Goal: Information Seeking & Learning: Learn about a topic

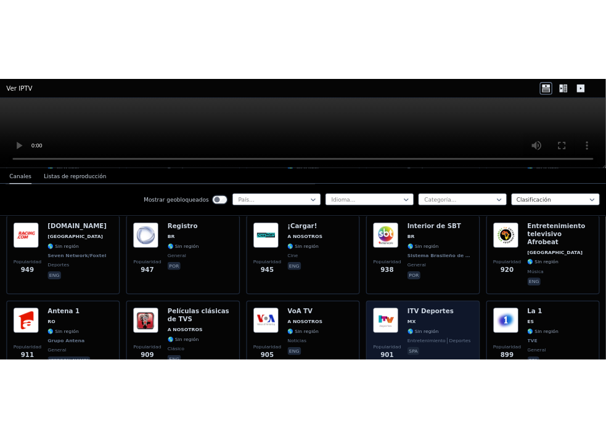
scroll to position [1787, 0]
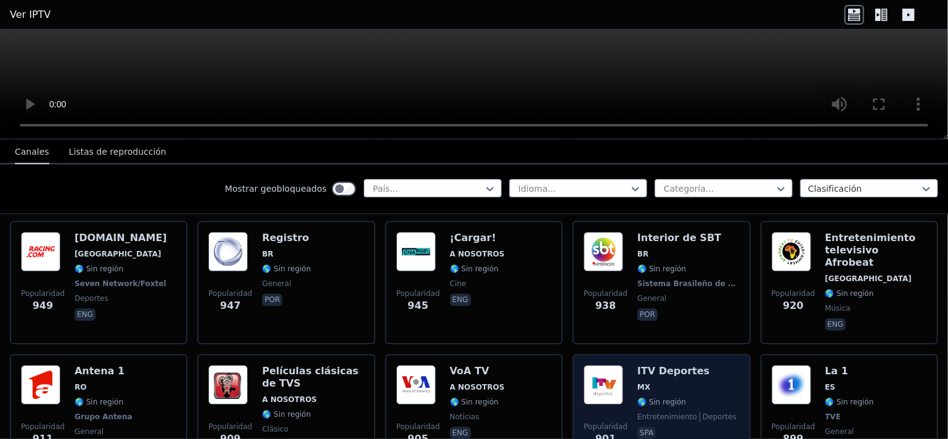
drag, startPoint x: 703, startPoint y: 320, endPoint x: 695, endPoint y: 317, distance: 8.0
drag, startPoint x: 695, startPoint y: 317, endPoint x: 665, endPoint y: 348, distance: 43.1
click at [665, 427] on span "spa" at bounding box center [686, 434] width 99 height 15
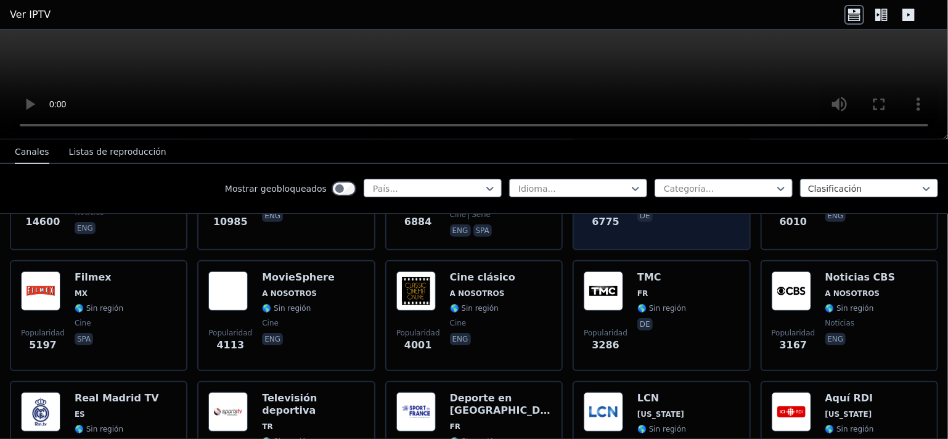
scroll to position [0, 0]
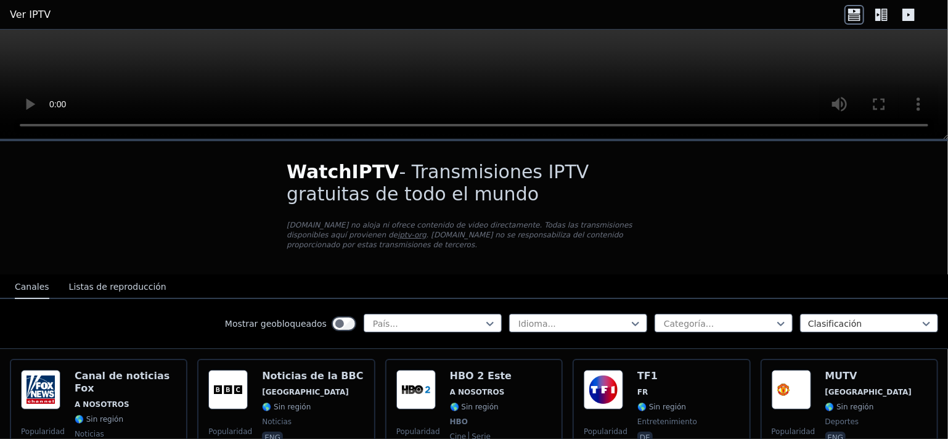
click at [113, 282] on font "Listas de reproducción" at bounding box center [117, 287] width 97 height 10
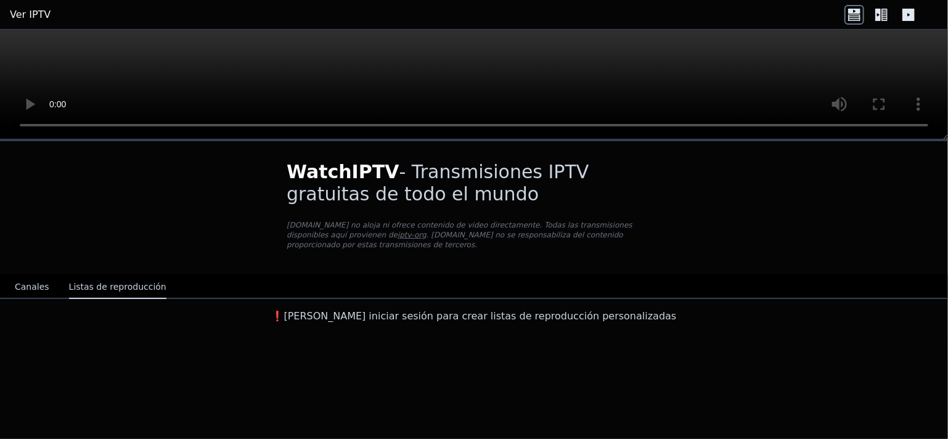
click at [33, 282] on font "Canales" at bounding box center [32, 287] width 35 height 10
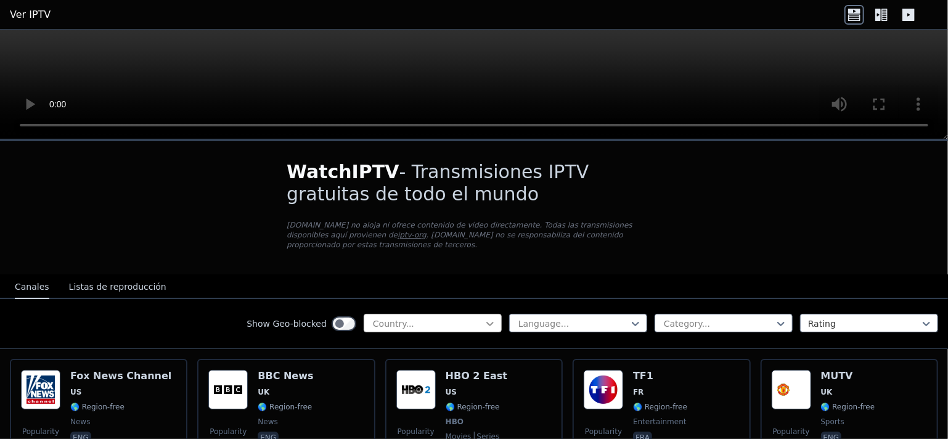
click at [484, 317] on icon at bounding box center [490, 323] width 12 height 12
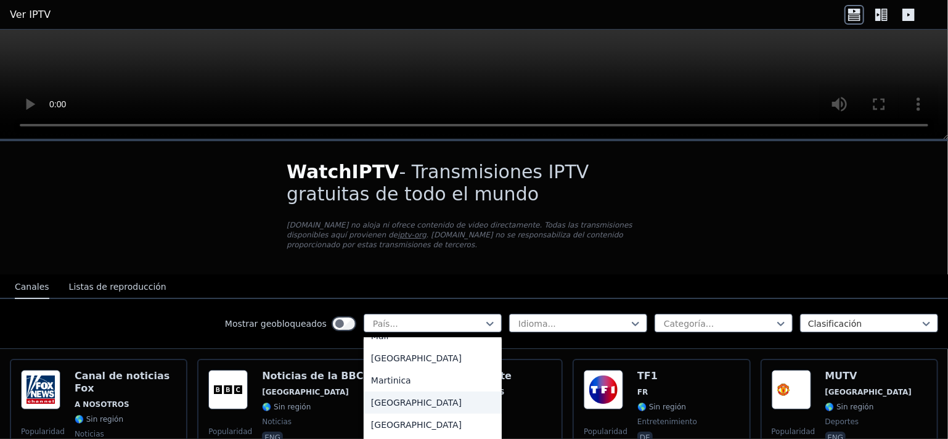
scroll to position [2650, 0]
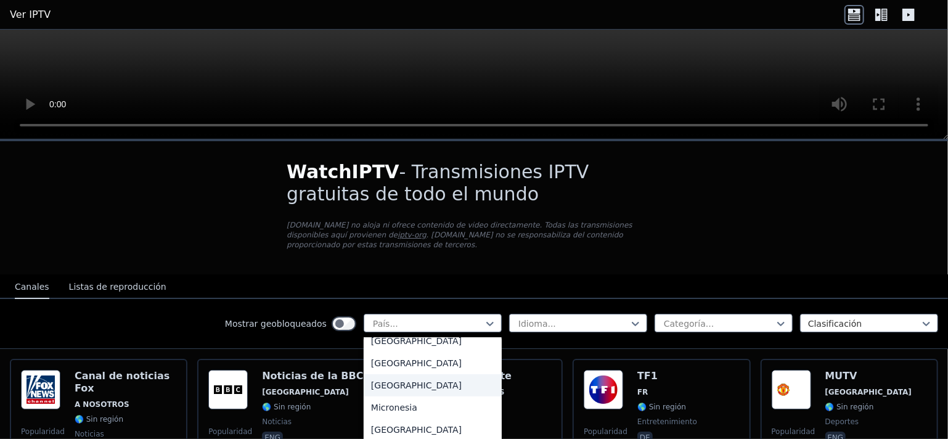
click at [378, 385] on font "[GEOGRAPHIC_DATA]" at bounding box center [416, 385] width 91 height 10
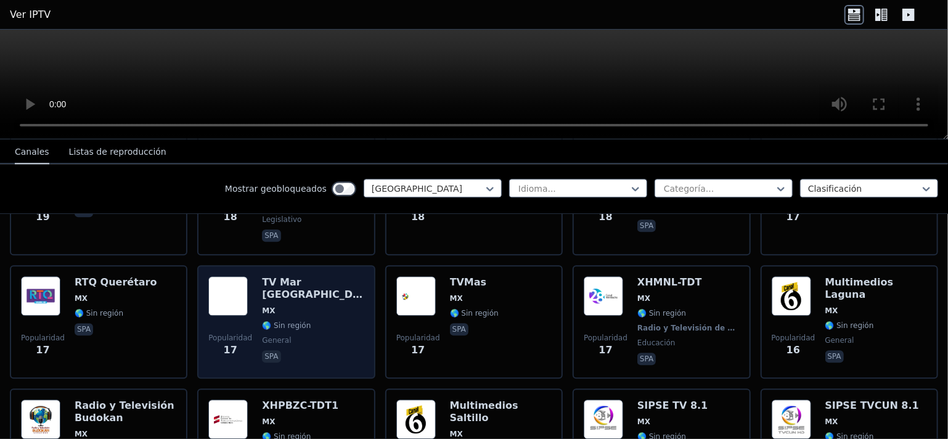
scroll to position [1578, 0]
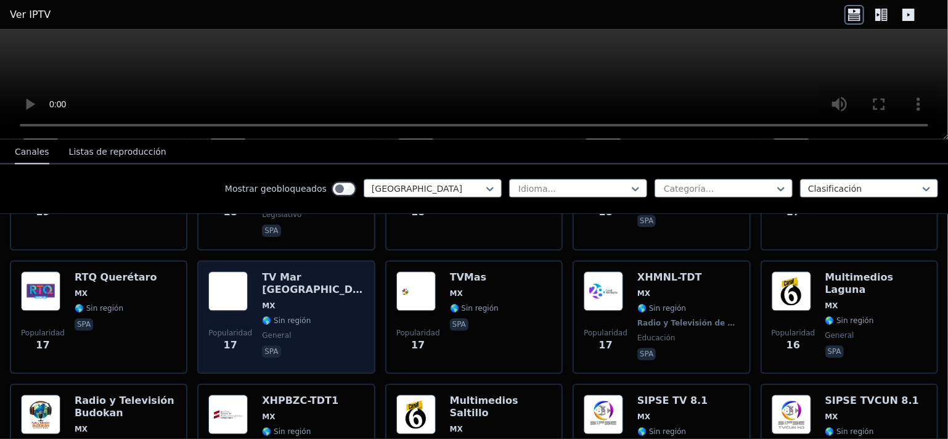
click at [311, 275] on div "TV Mar La Paz MX 🌎 Sin región general spa" at bounding box center [313, 316] width 102 height 91
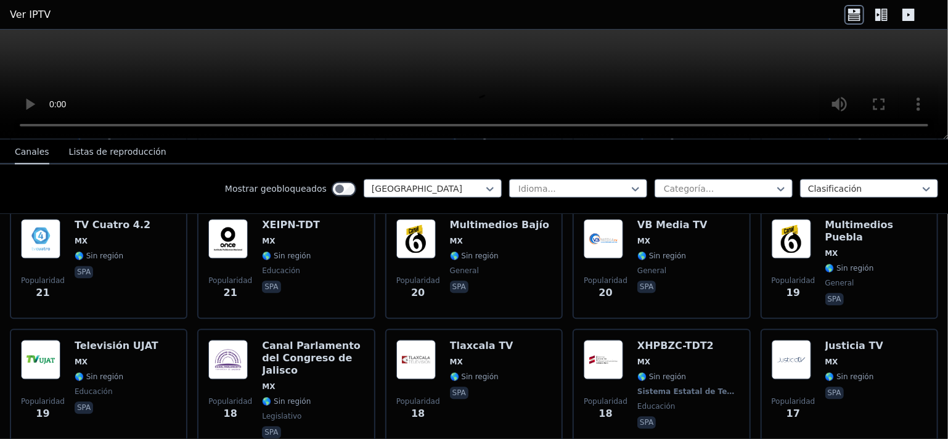
scroll to position [1208, 0]
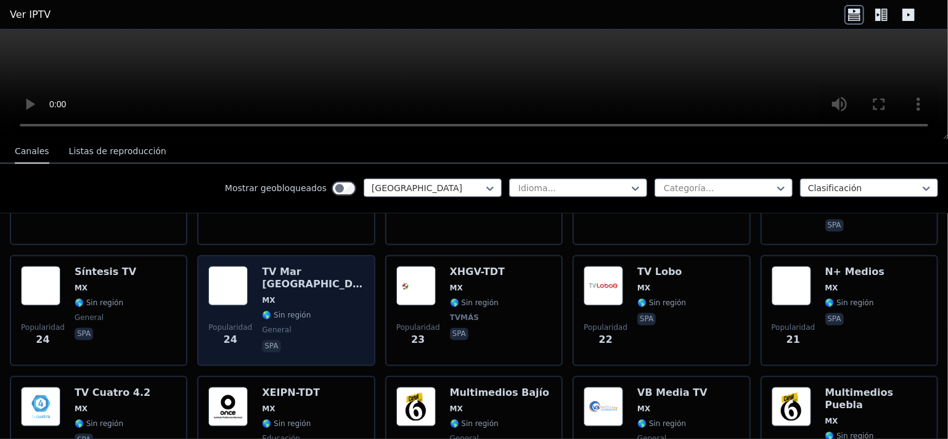
click at [303, 311] on span "🌎 Sin región" at bounding box center [313, 316] width 102 height 10
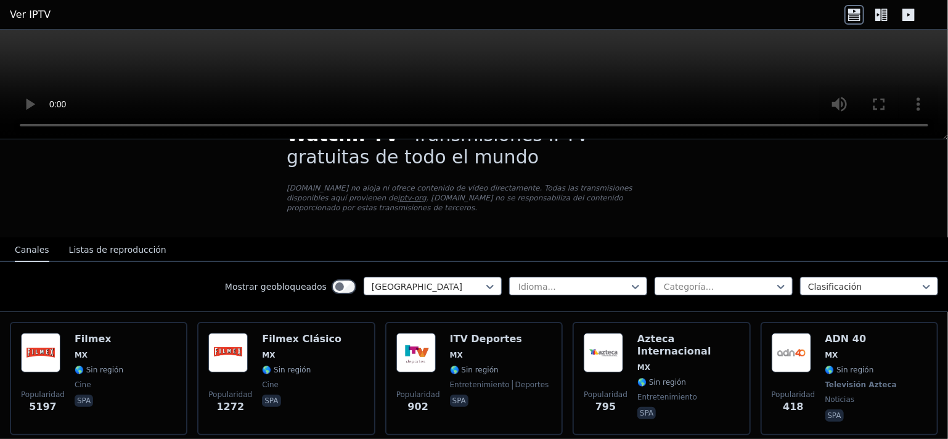
scroll to position [0, 0]
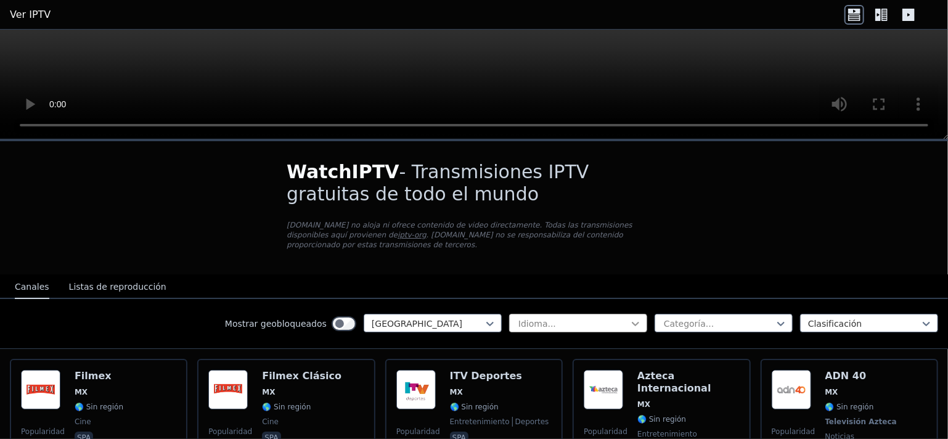
click at [629, 317] on icon at bounding box center [635, 323] width 12 height 12
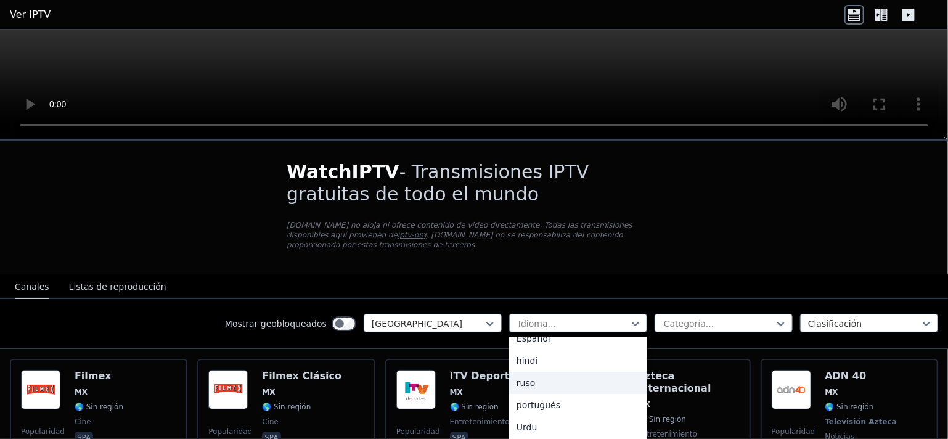
scroll to position [247, 0]
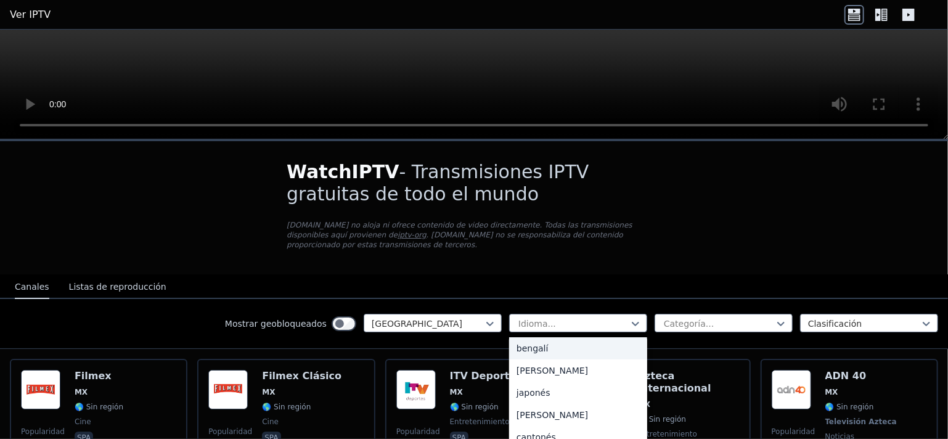
click at [687, 299] on div "Mostrar geobloqueados México Hay 22 resultados disponibles. Use las teclas Arri…" at bounding box center [474, 324] width 948 height 50
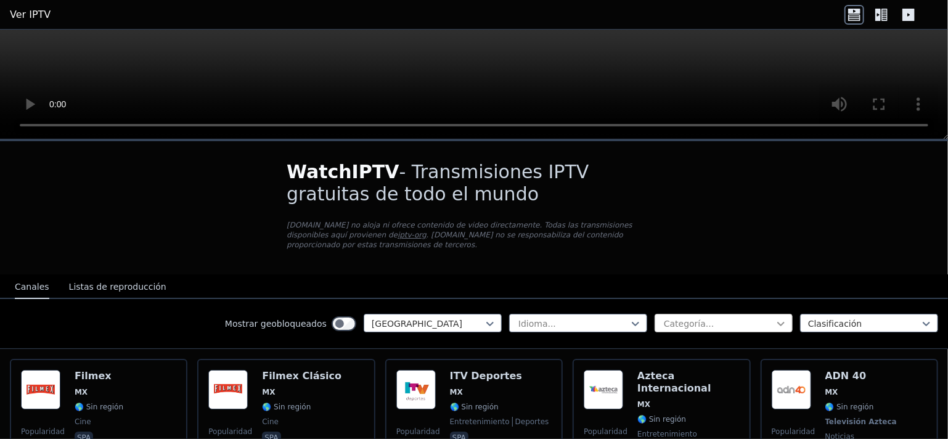
click at [775, 317] on icon at bounding box center [781, 323] width 12 height 12
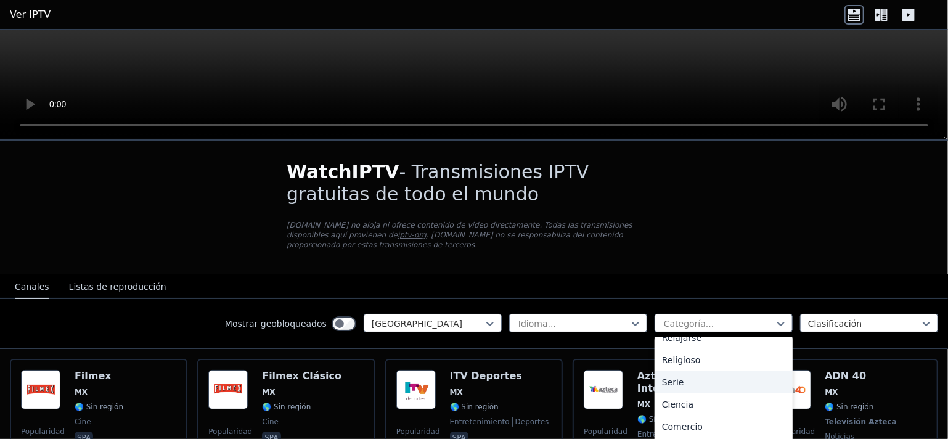
scroll to position [496, 0]
click at [676, 382] on font "Deportes" at bounding box center [681, 387] width 39 height 10
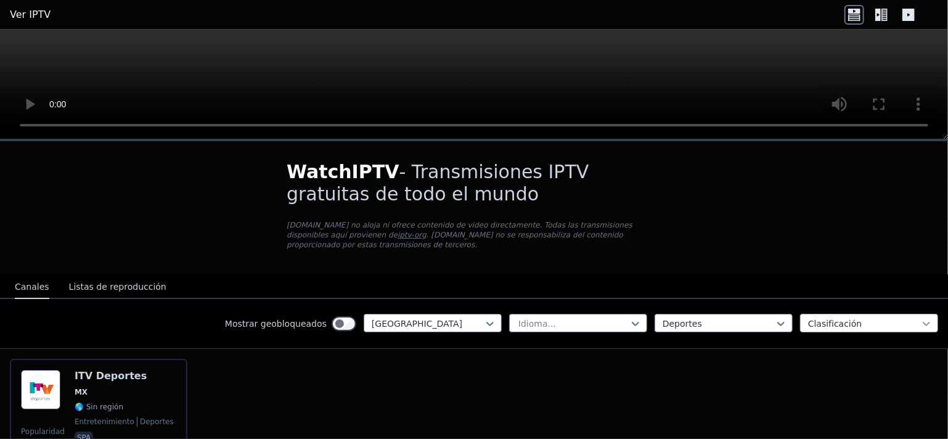
click at [923, 322] on icon at bounding box center [926, 324] width 7 height 4
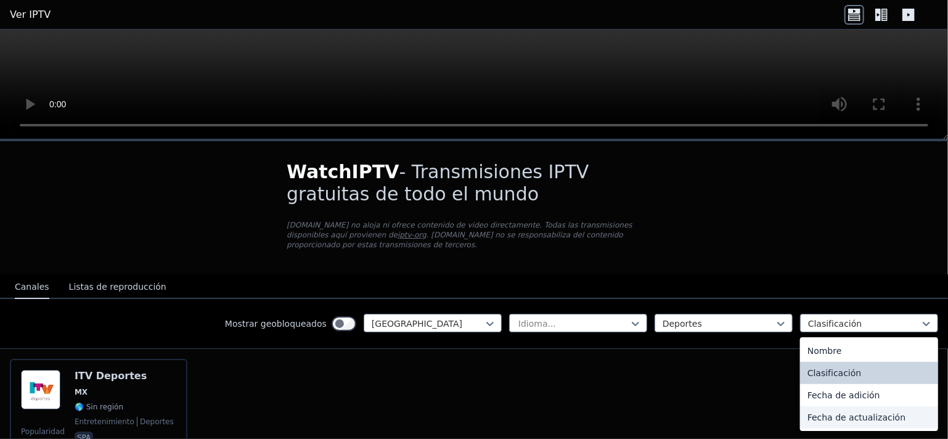
click at [837, 412] on font "Fecha de actualización" at bounding box center [856, 417] width 98 height 10
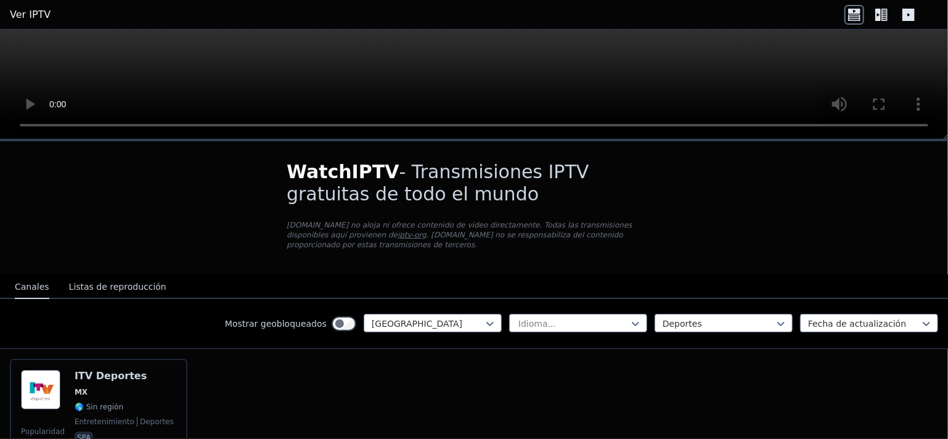
scroll to position [71, 0]
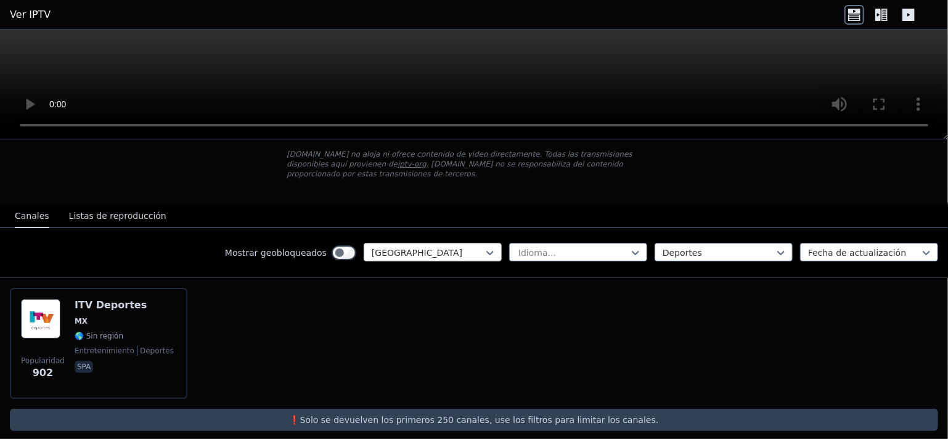
click at [447, 247] on div at bounding box center [428, 253] width 112 height 12
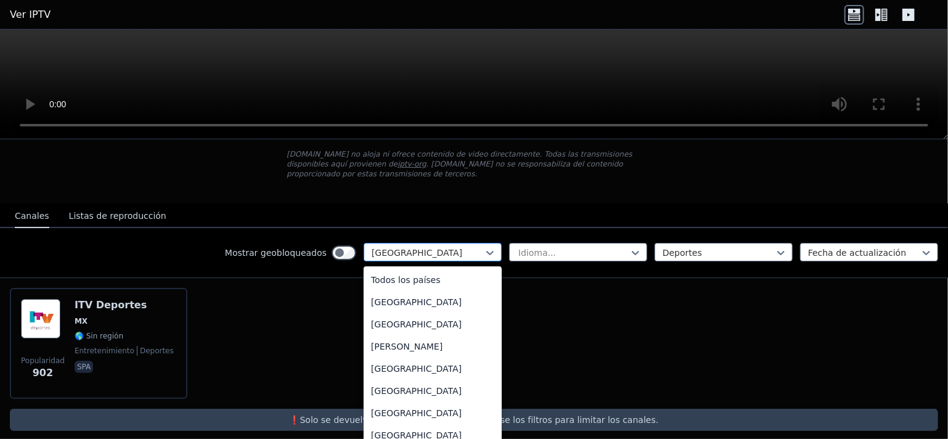
scroll to position [2544, 0]
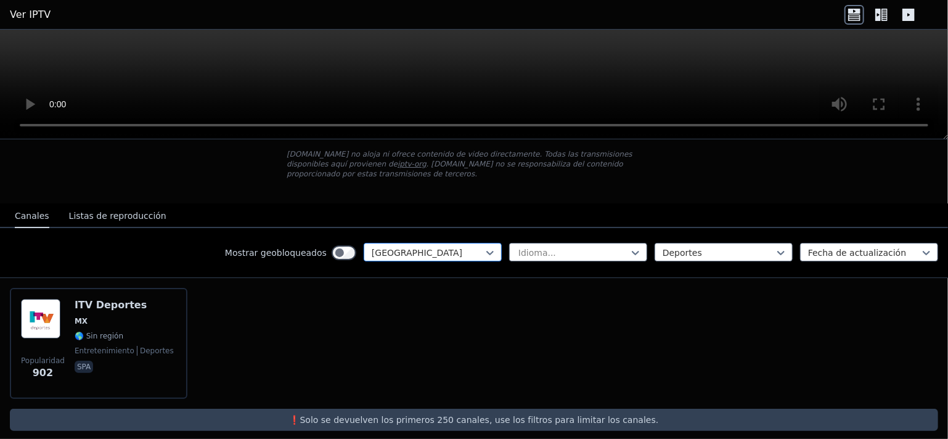
click at [447, 247] on div at bounding box center [428, 253] width 112 height 12
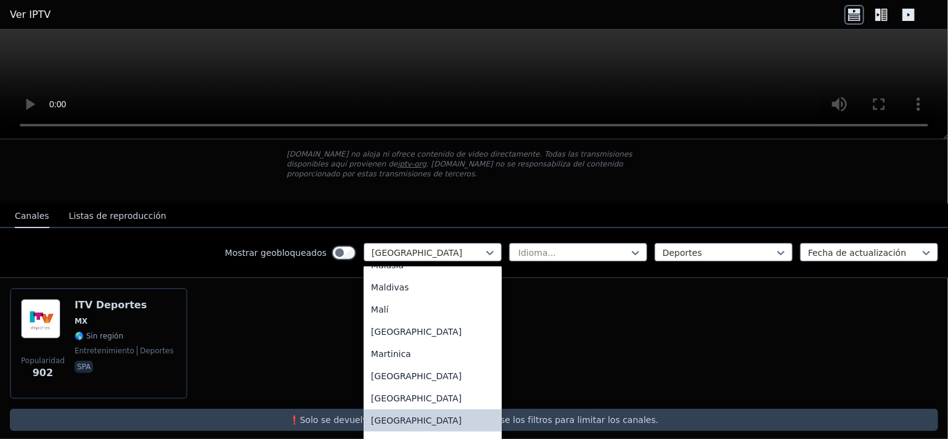
click at [398, 426] on div "[GEOGRAPHIC_DATA]" at bounding box center [433, 420] width 138 height 22
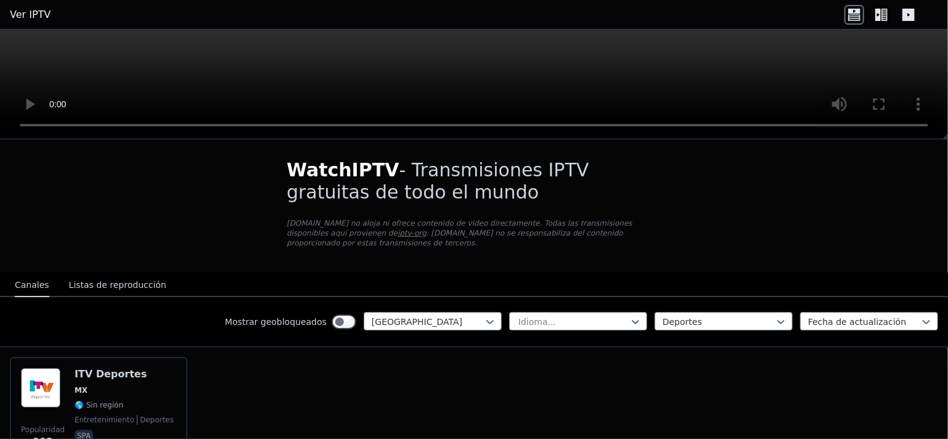
scroll to position [0, 0]
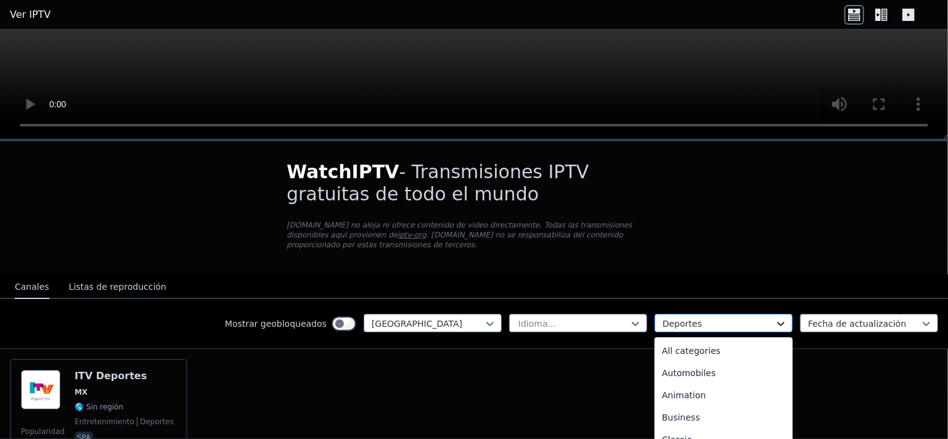
click at [777, 322] on icon at bounding box center [780, 324] width 7 height 4
click at [701, 346] on font "Todas las categorías" at bounding box center [706, 351] width 88 height 10
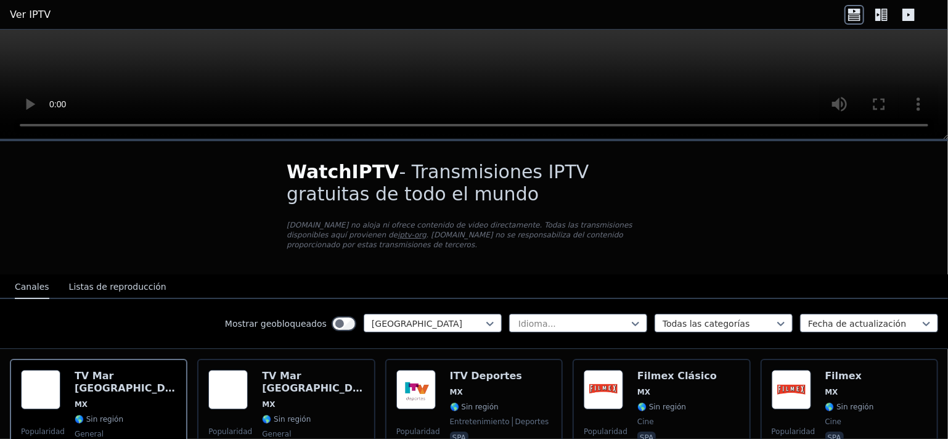
drag, startPoint x: 488, startPoint y: 75, endPoint x: 128, endPoint y: 263, distance: 405.8
